Goal: Information Seeking & Learning: Learn about a topic

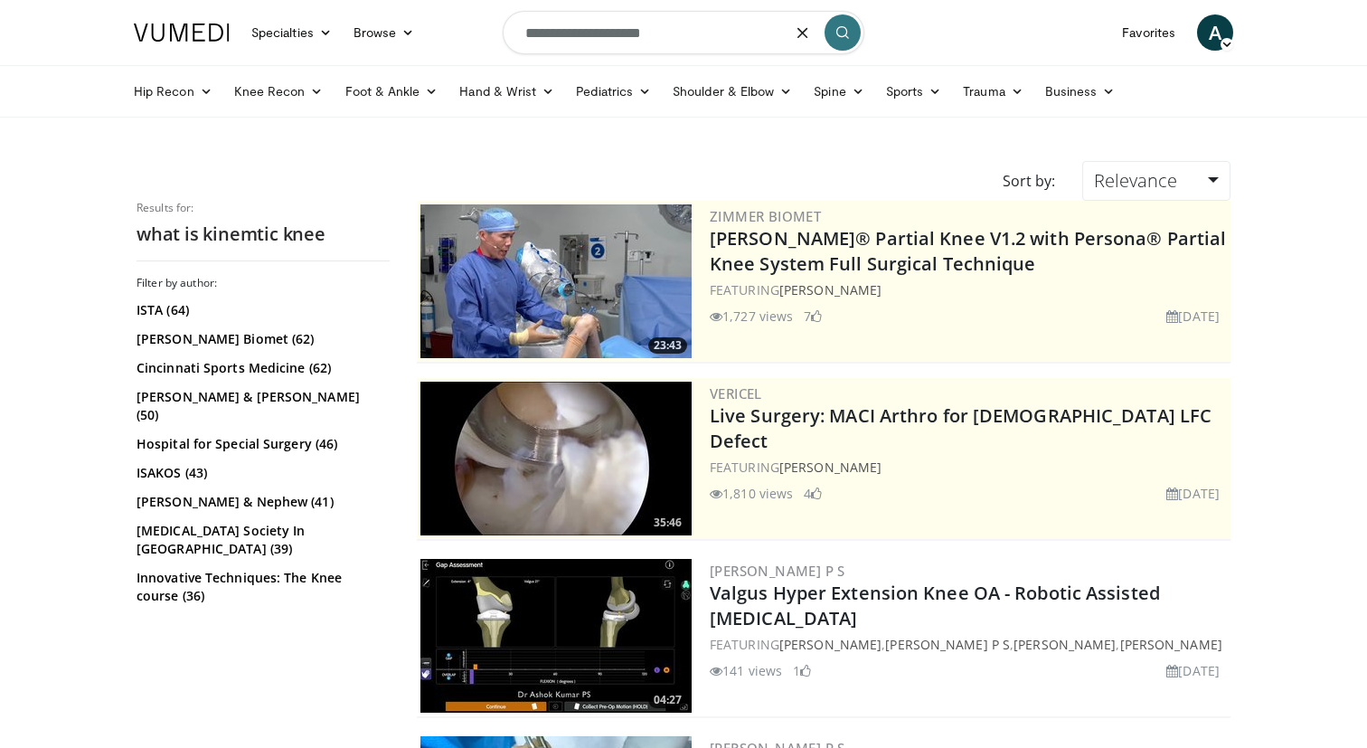
drag, startPoint x: 0, startPoint y: 0, endPoint x: 439, endPoint y: -8, distance: 439.4
click at [439, 0] on html "Specialties Adult & Family Medicine Allergy, Asthma, Immunology Anesthesiology …" at bounding box center [683, 374] width 1367 height 748
type input "**********"
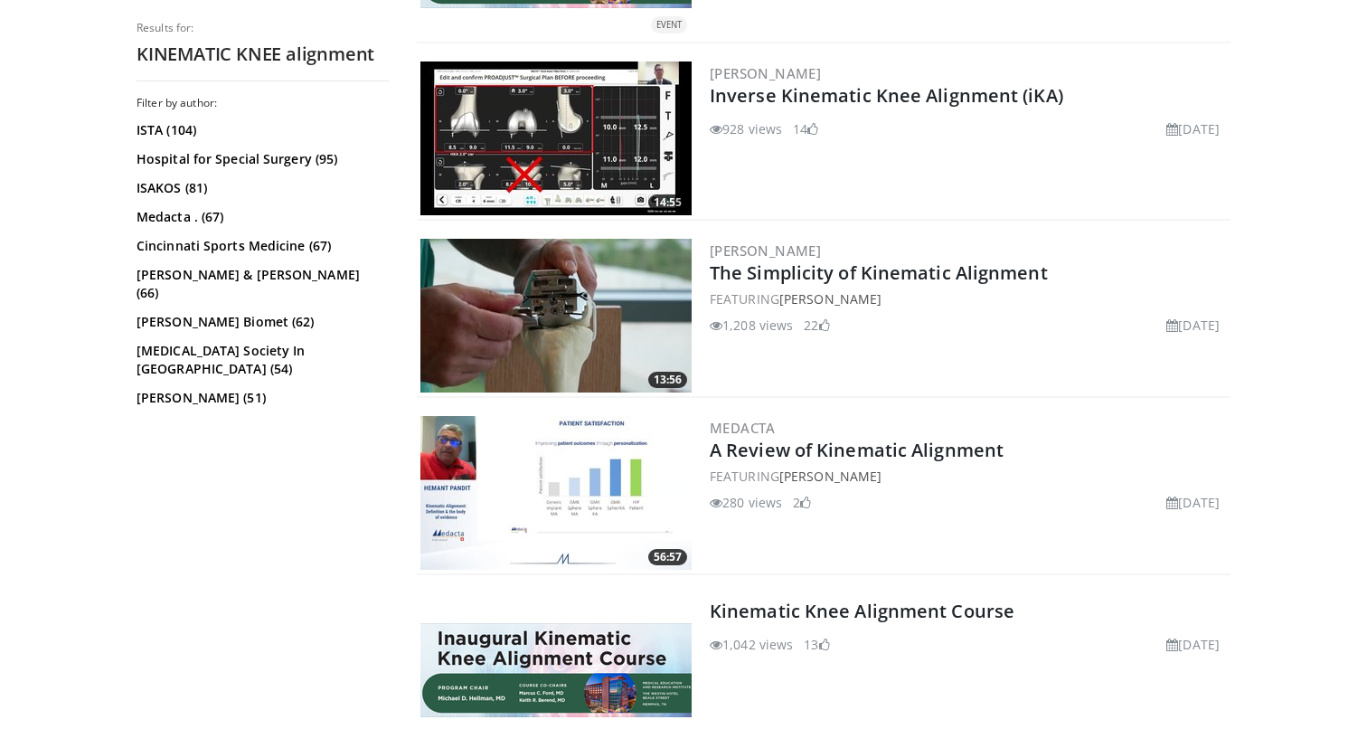
scroll to position [677, 0]
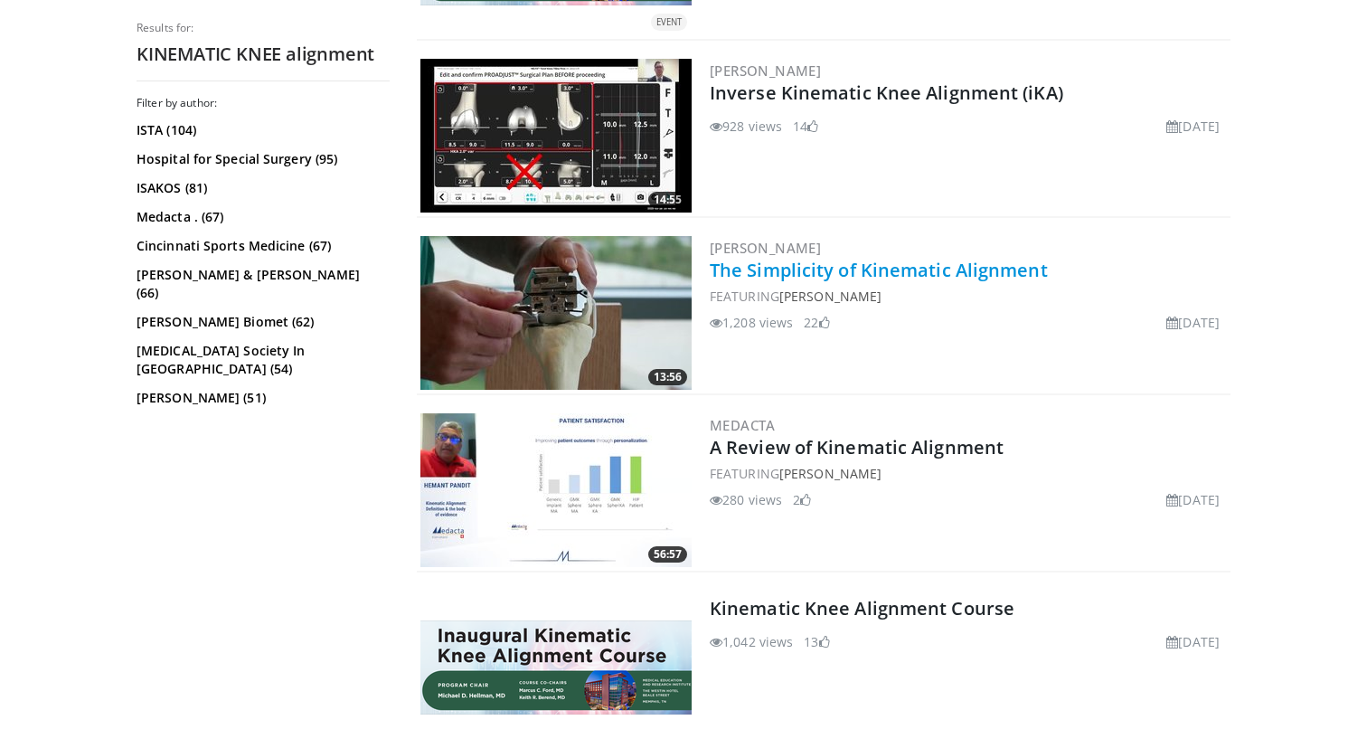
click at [736, 265] on link "The Simplicity of Kinematic Alignment" at bounding box center [879, 270] width 338 height 24
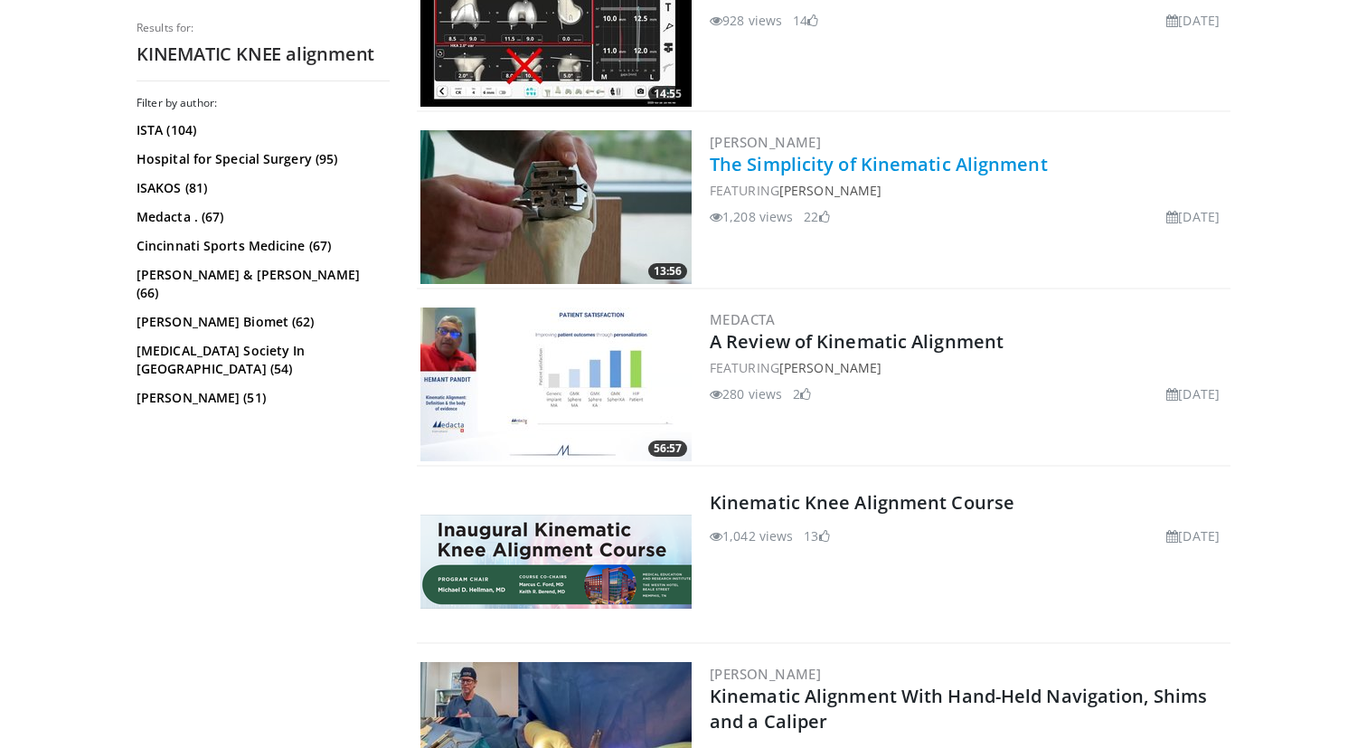
click at [778, 167] on link "The Simplicity of Kinematic Alignment" at bounding box center [879, 164] width 338 height 24
click at [763, 168] on link "The Simplicity of Kinematic Alignment" at bounding box center [879, 164] width 338 height 24
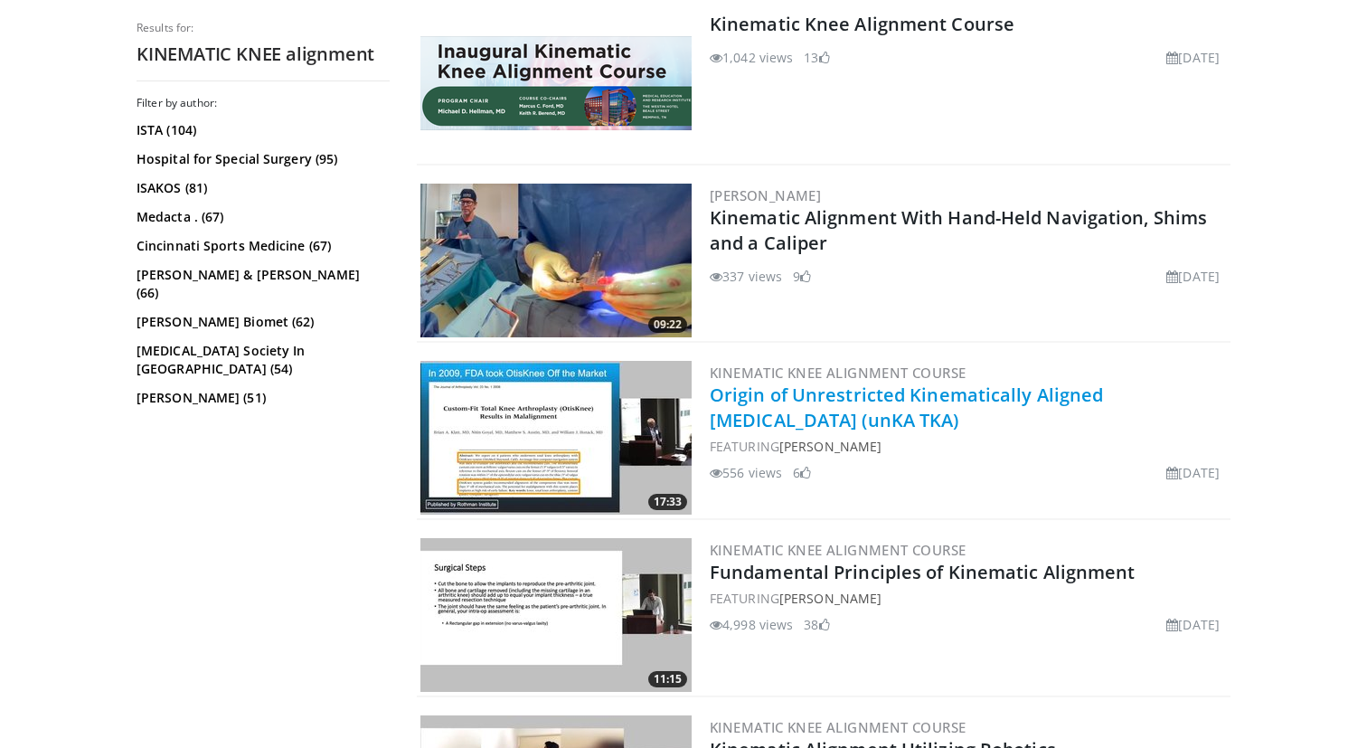
scroll to position [1315, 0]
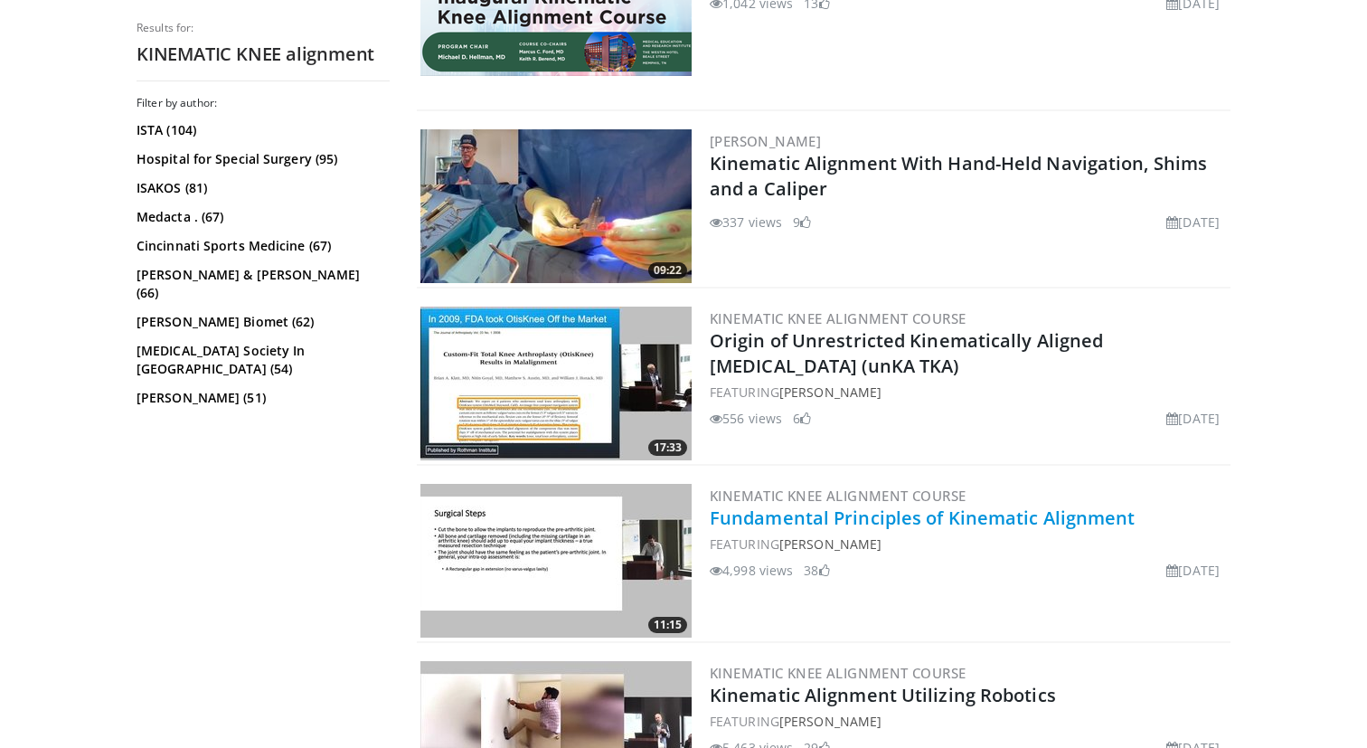
click at [1072, 516] on link "Fundamental Principles of Kinematic Alignment" at bounding box center [923, 517] width 426 height 24
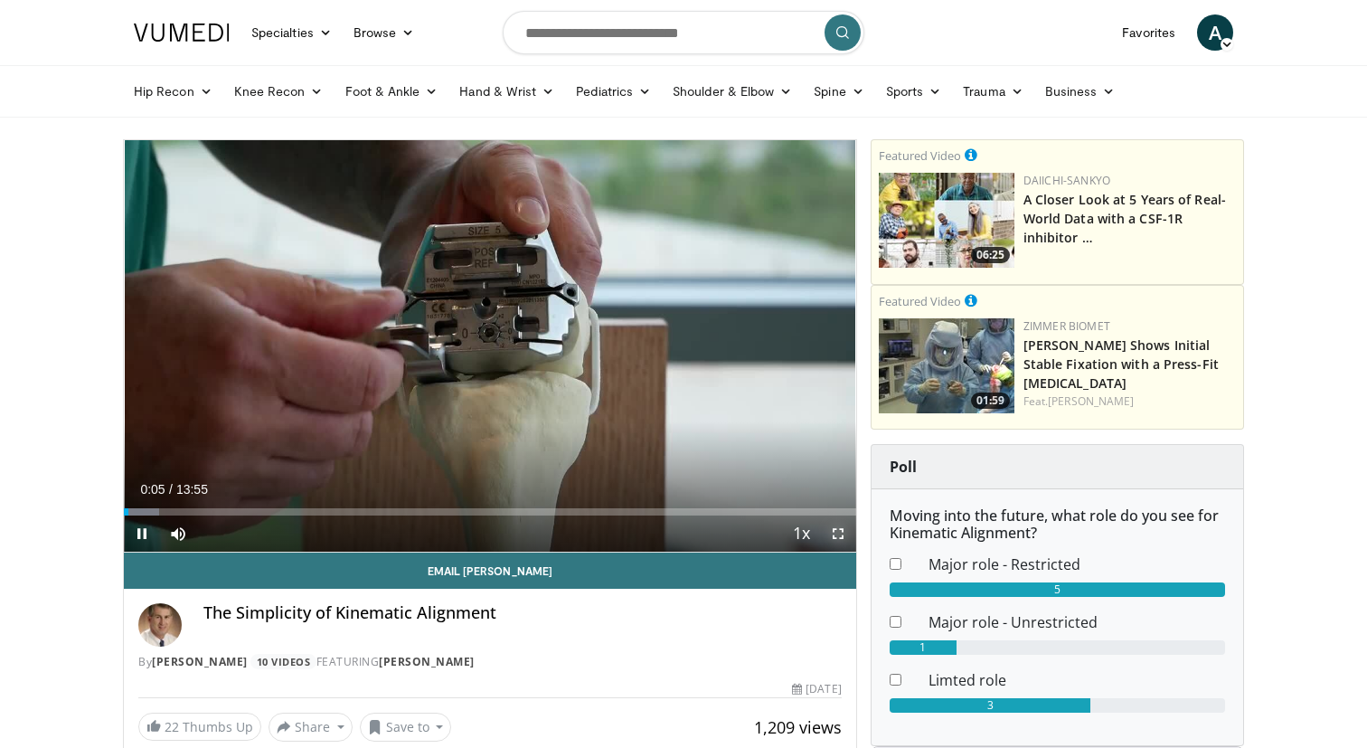
click at [842, 531] on span "Video Player" at bounding box center [838, 533] width 36 height 36
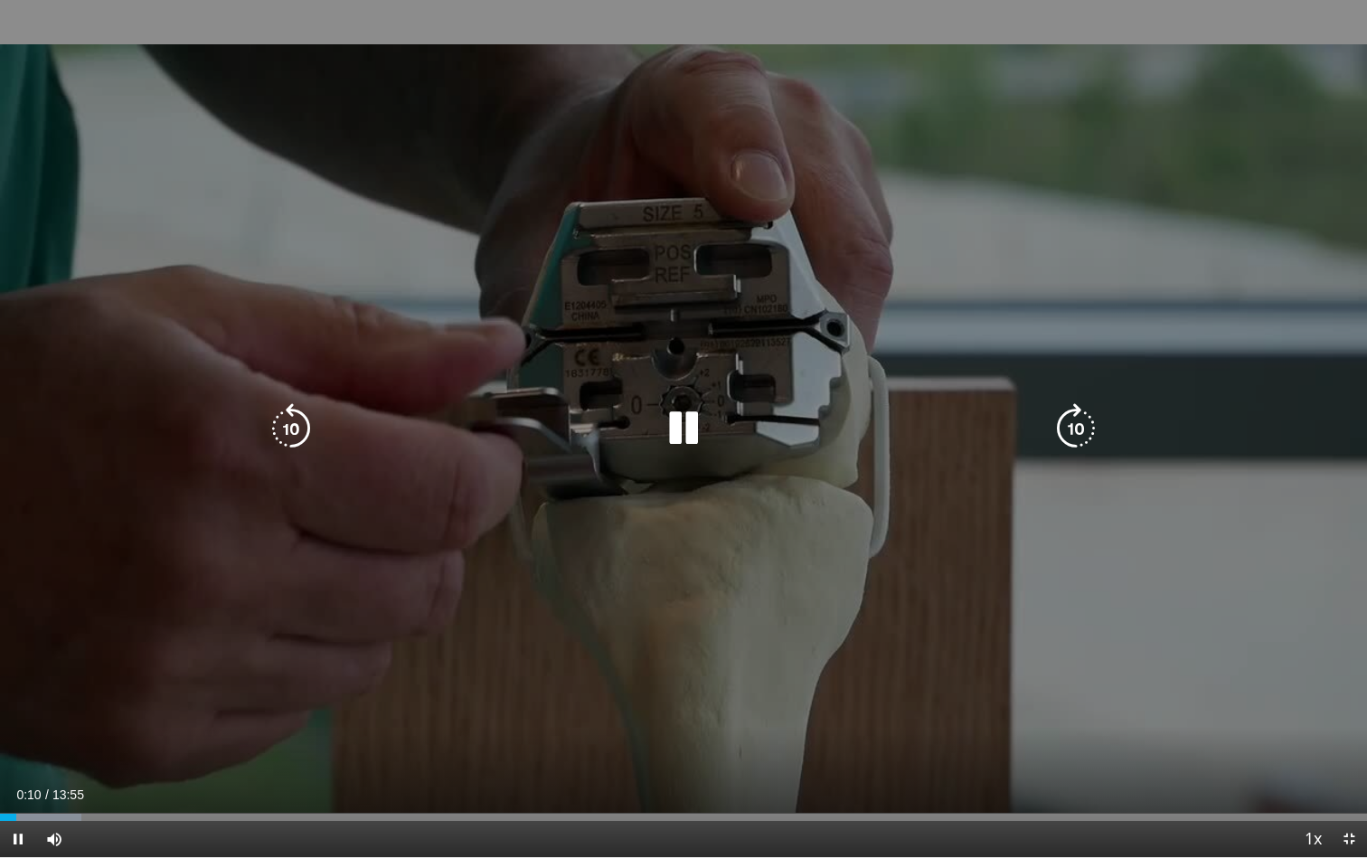
click at [815, 565] on div "10 seconds Tap to unmute" at bounding box center [683, 428] width 1367 height 857
click at [864, 613] on div "10 seconds Tap to unmute" at bounding box center [683, 428] width 1367 height 857
click at [864, 601] on div "10 seconds Tap to unmute" at bounding box center [683, 428] width 1367 height 857
click at [961, 298] on div "10 seconds Tap to unmute" at bounding box center [683, 428] width 1367 height 857
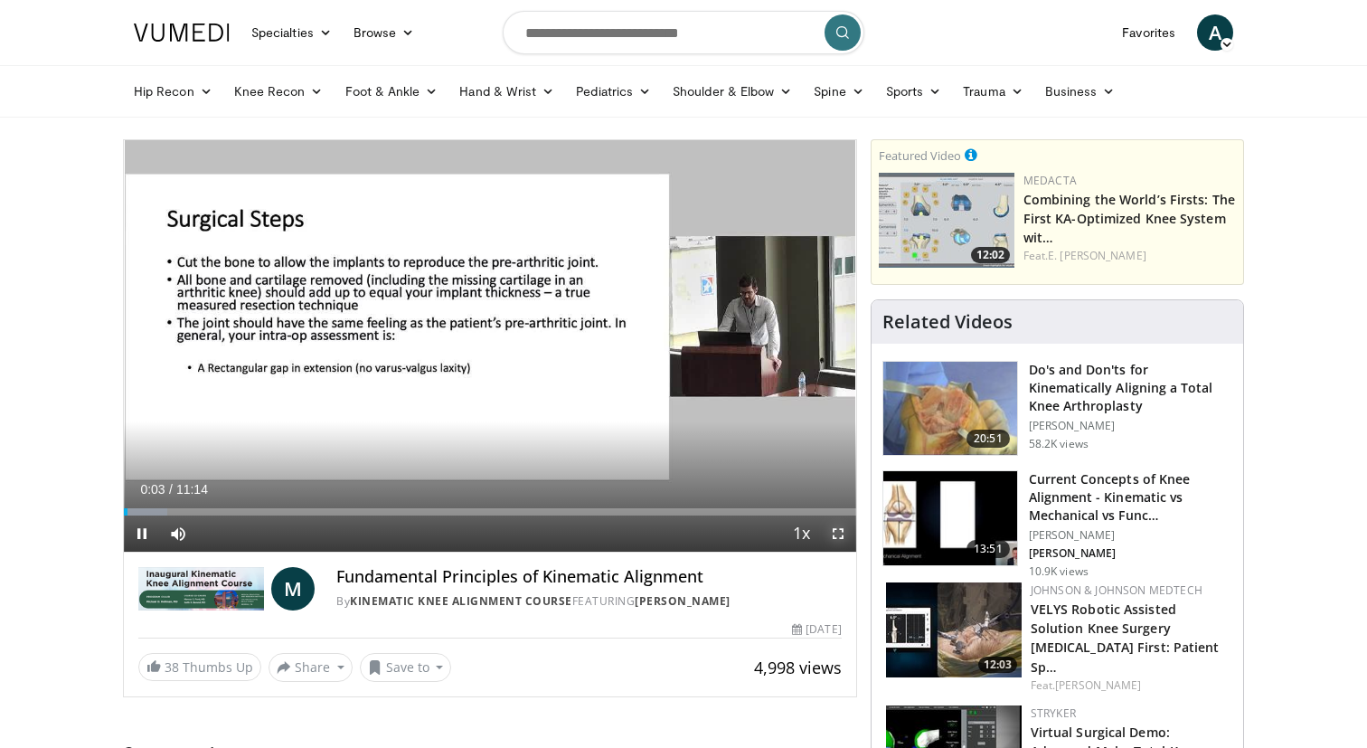
click at [838, 531] on span "Video Player" at bounding box center [838, 533] width 36 height 36
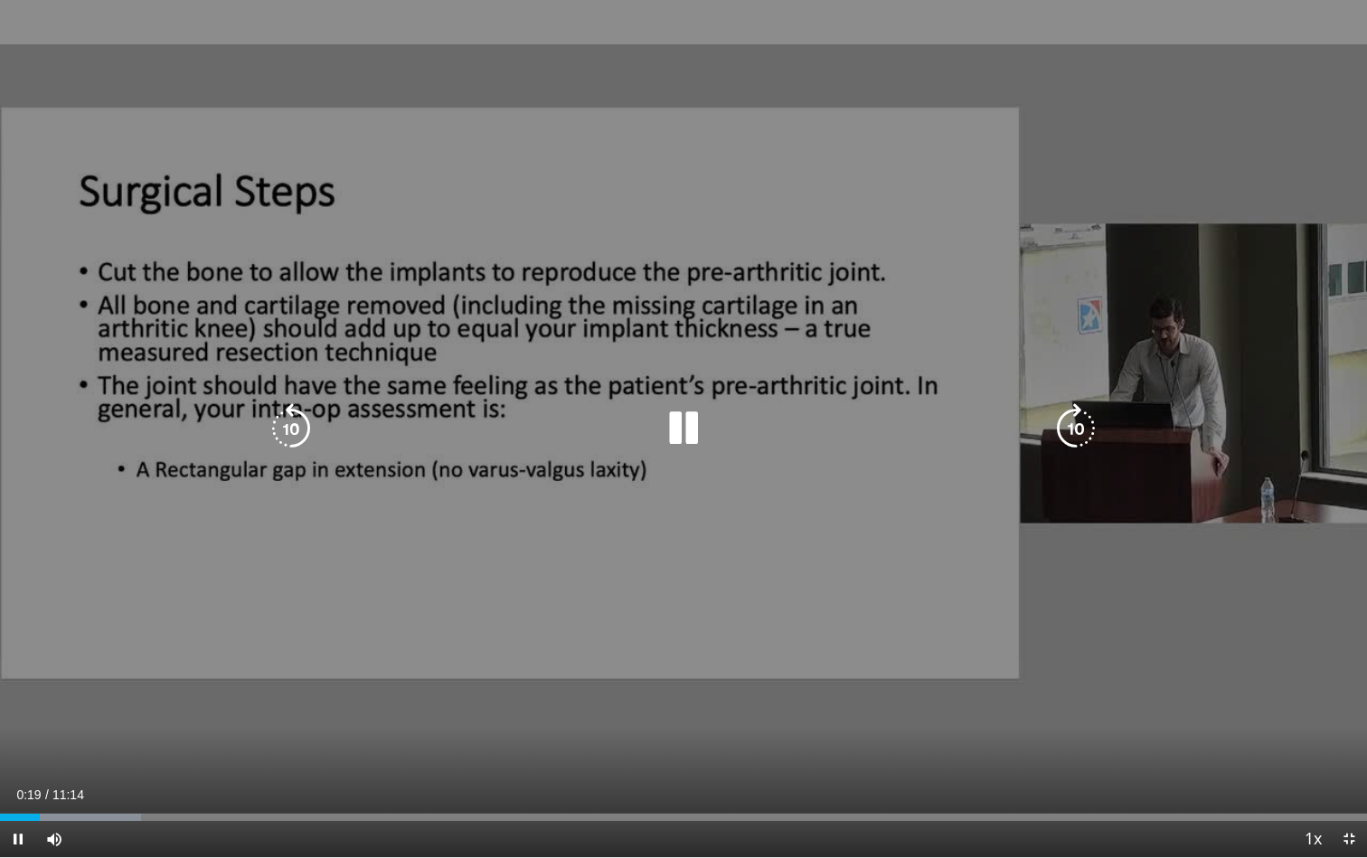
click at [702, 417] on icon "Video Player" at bounding box center [683, 428] width 51 height 51
